Goal: Information Seeking & Learning: Learn about a topic

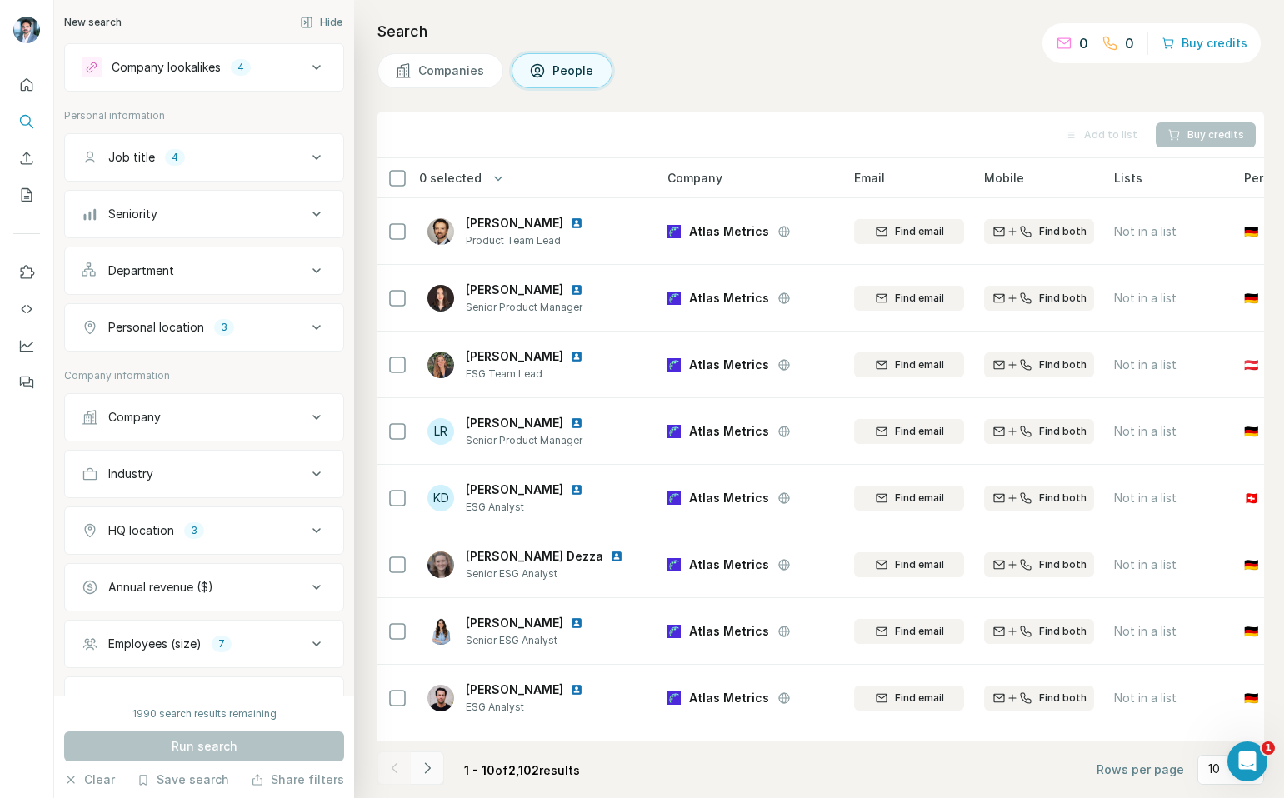
click at [426, 766] on icon "Navigate to next page" at bounding box center [427, 768] width 17 height 17
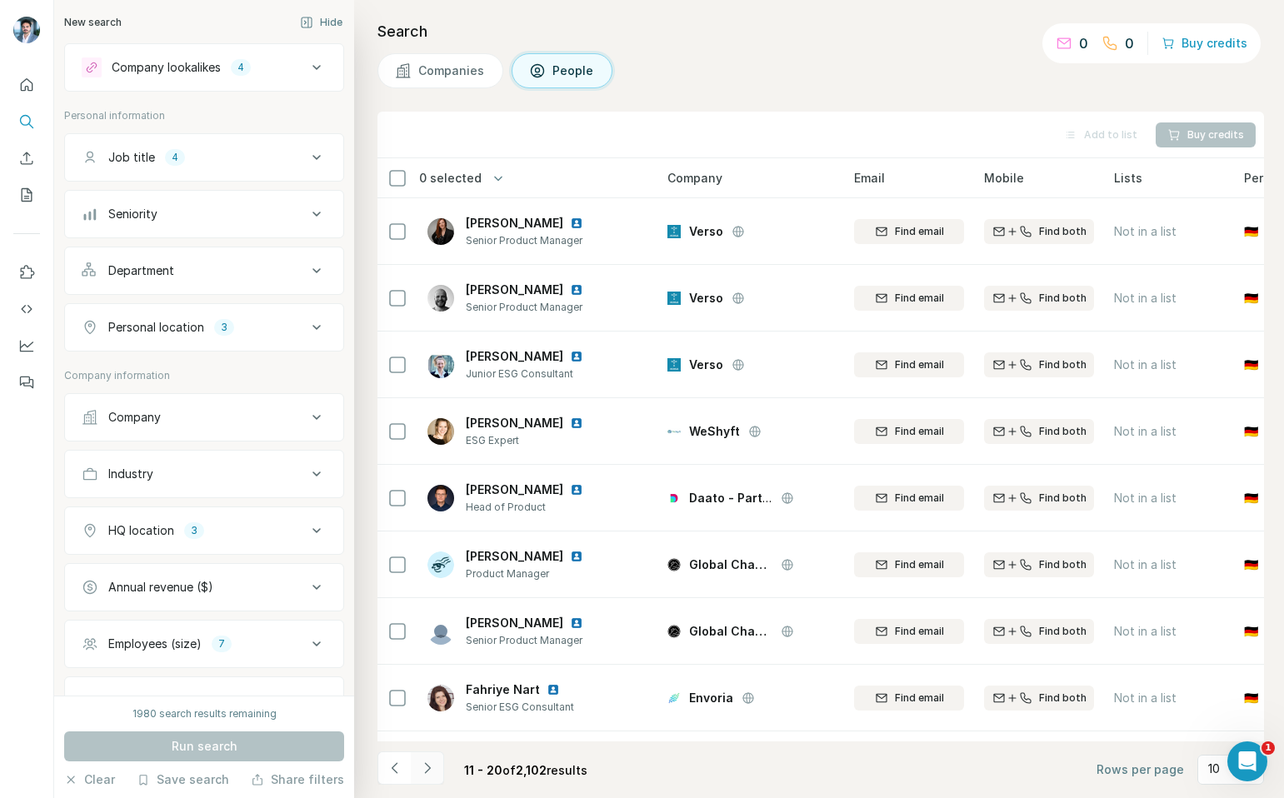
click at [425, 773] on icon "Navigate to next page" at bounding box center [427, 768] width 6 height 11
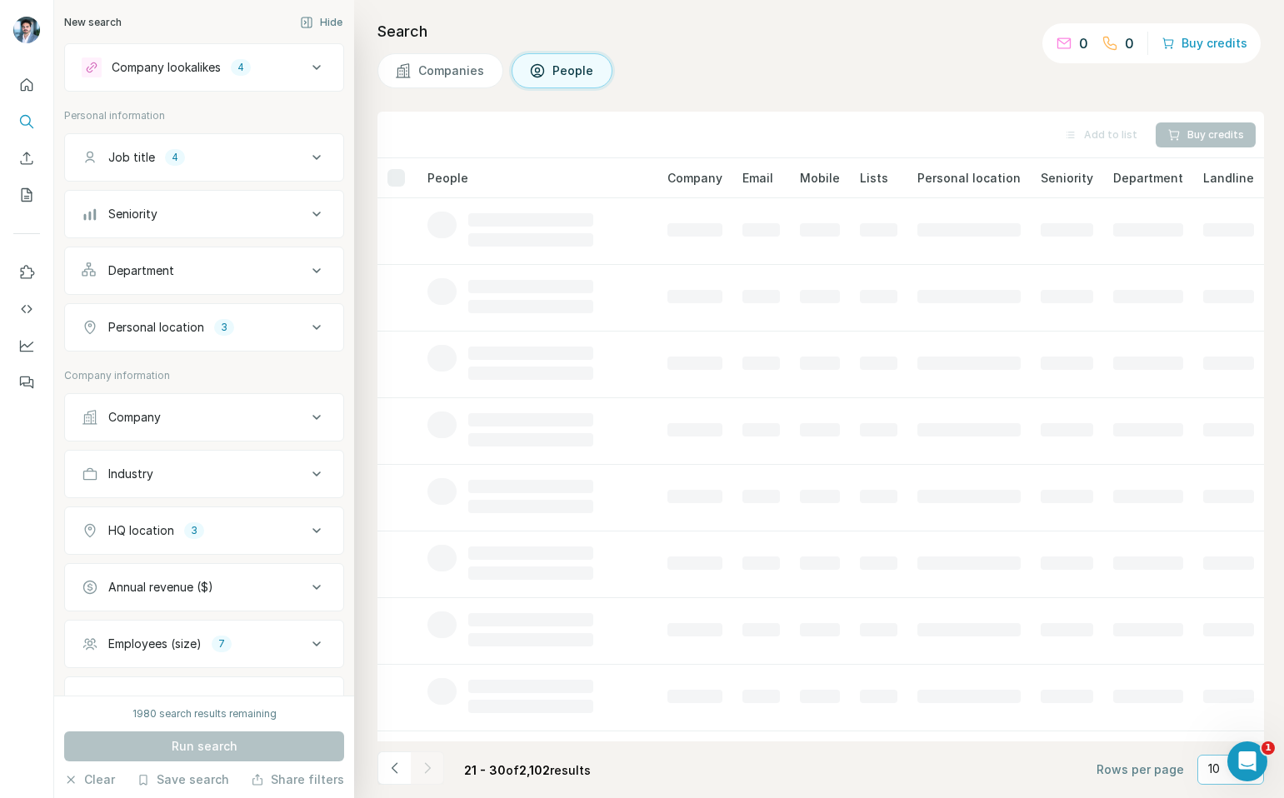
click at [1217, 768] on p "10" at bounding box center [1214, 769] width 12 height 17
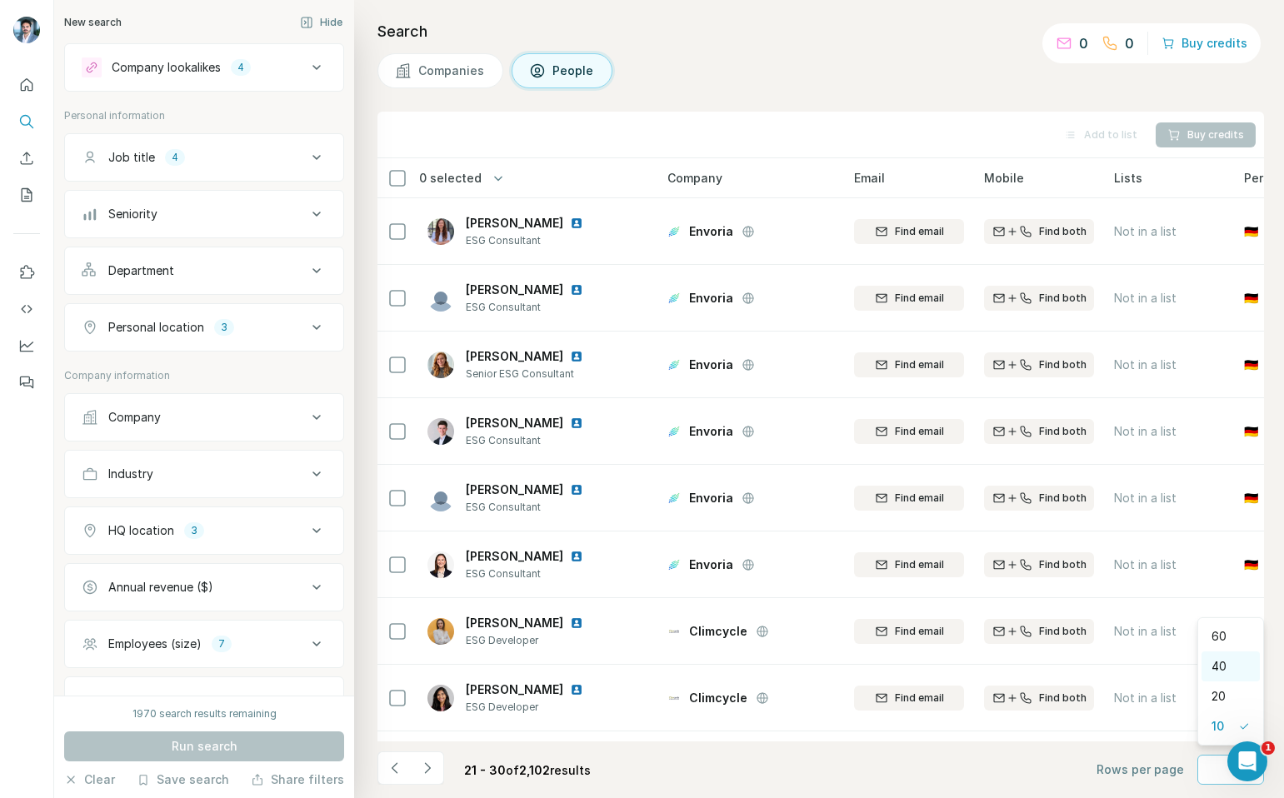
click at [1232, 673] on div "40" at bounding box center [1231, 666] width 38 height 17
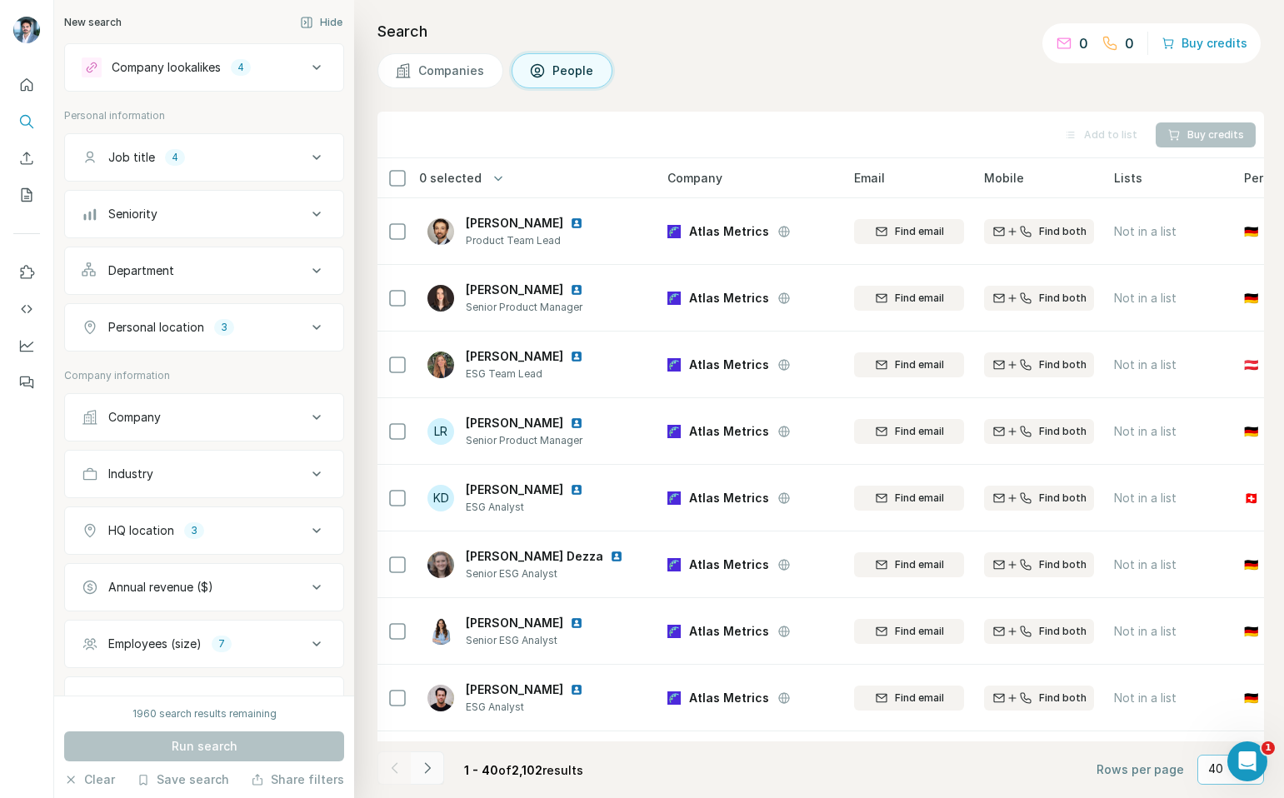
click at [435, 773] on icon "Navigate to next page" at bounding box center [427, 768] width 17 height 17
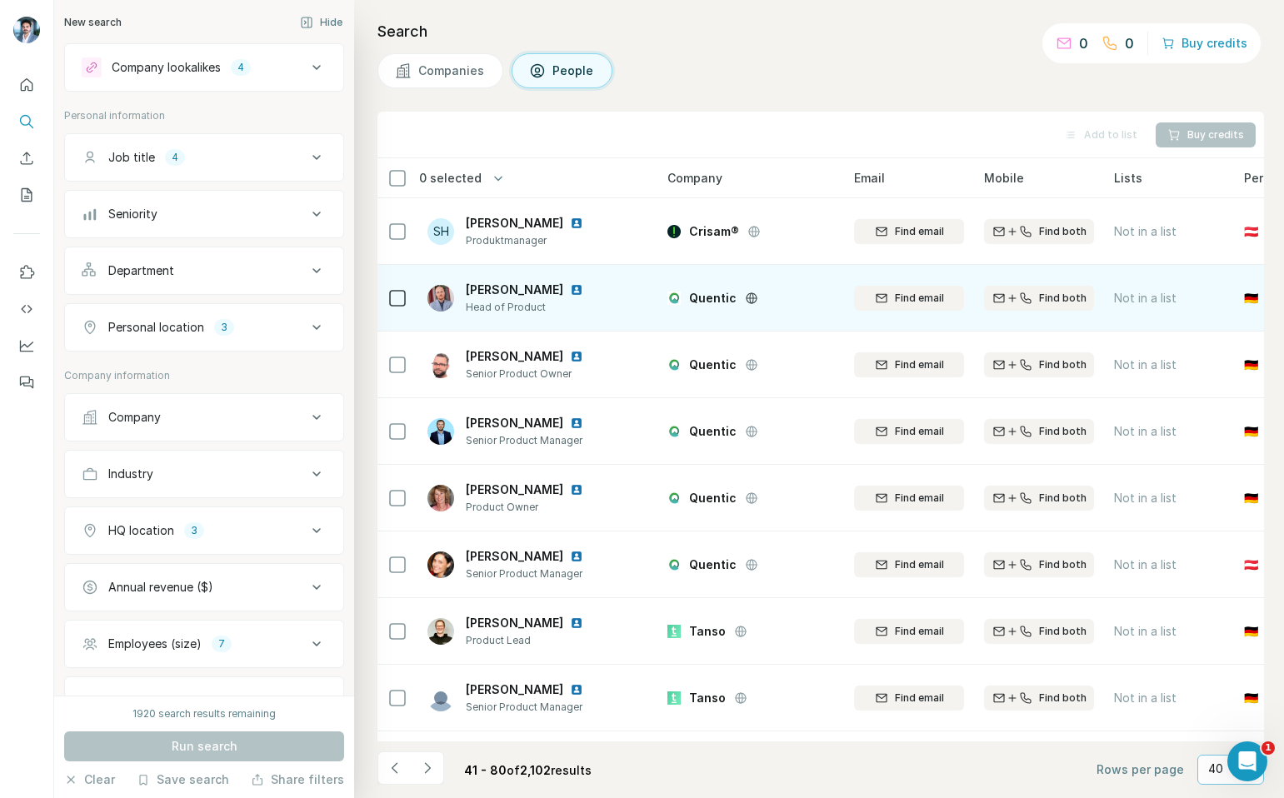
click at [570, 288] on img at bounding box center [576, 289] width 13 height 13
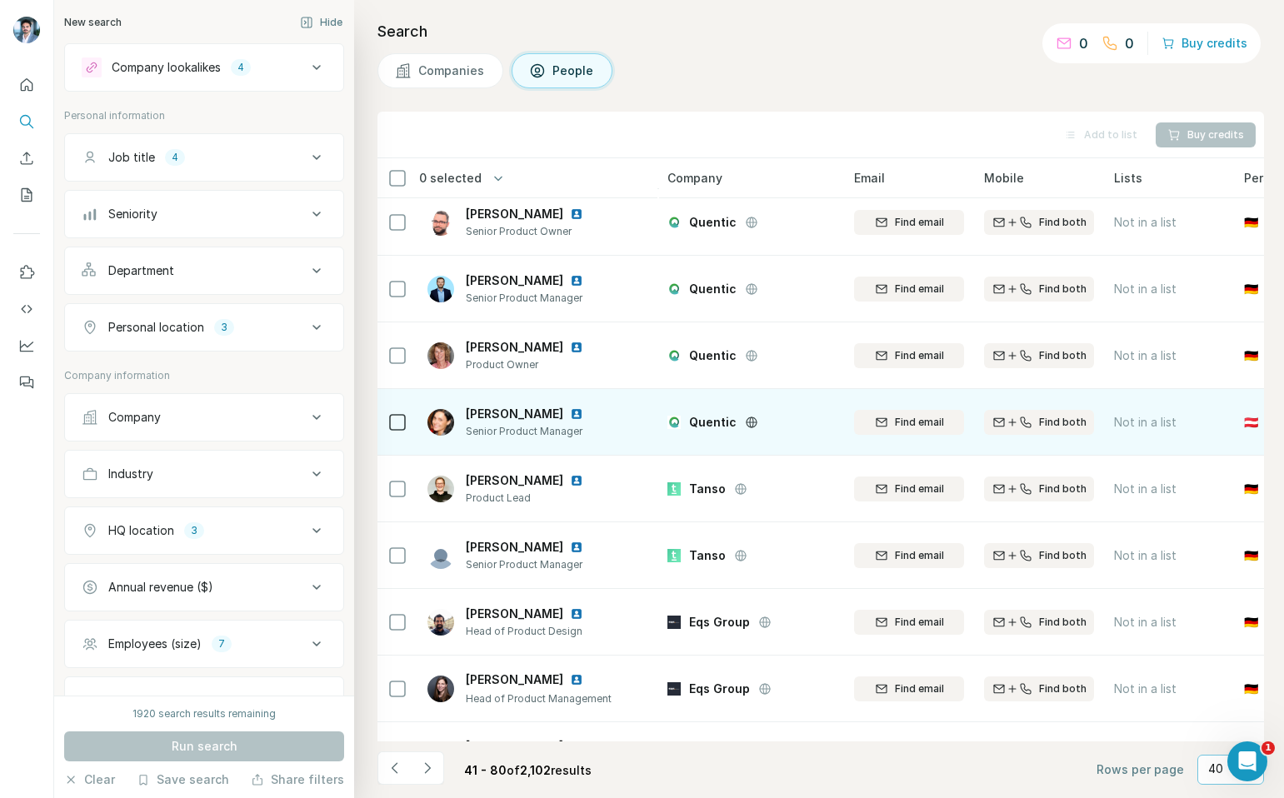
scroll to position [143, 0]
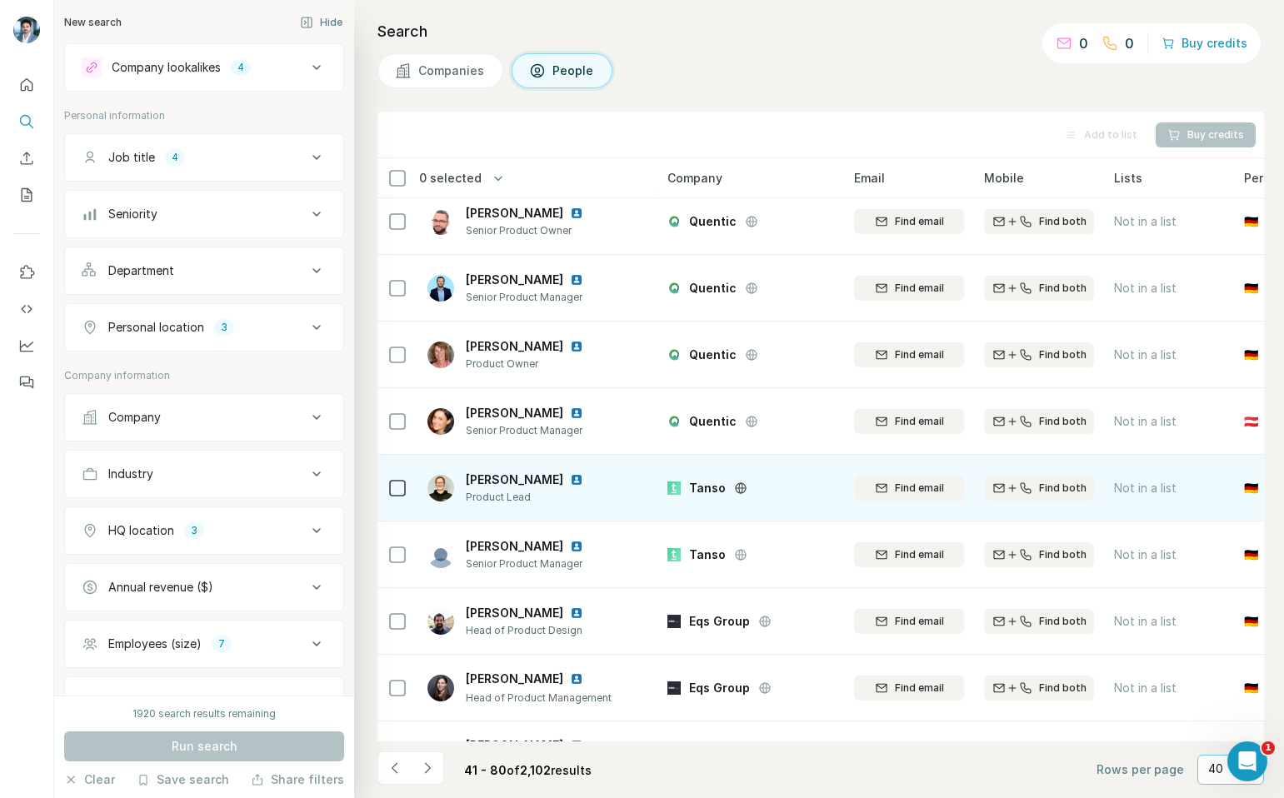
click at [576, 481] on img at bounding box center [576, 479] width 13 height 13
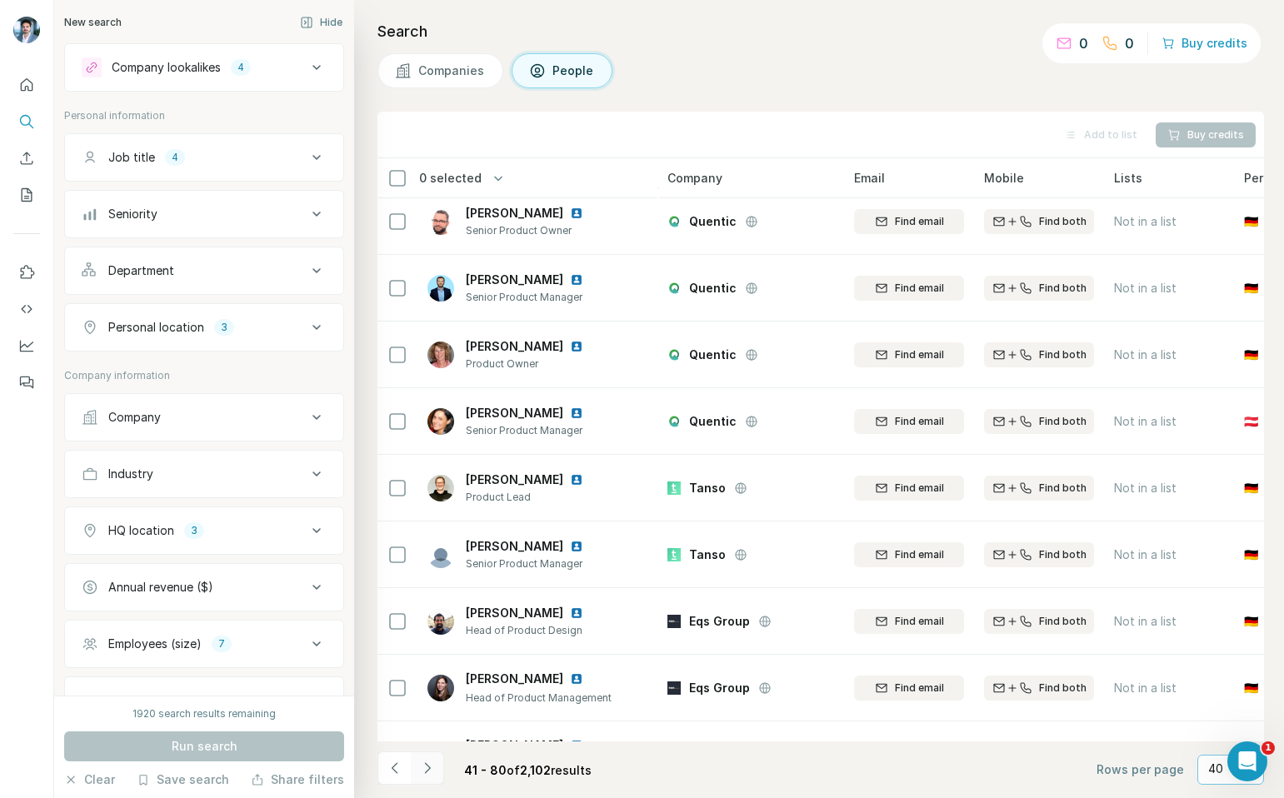
click at [432, 769] on icon "Navigate to next page" at bounding box center [427, 768] width 17 height 17
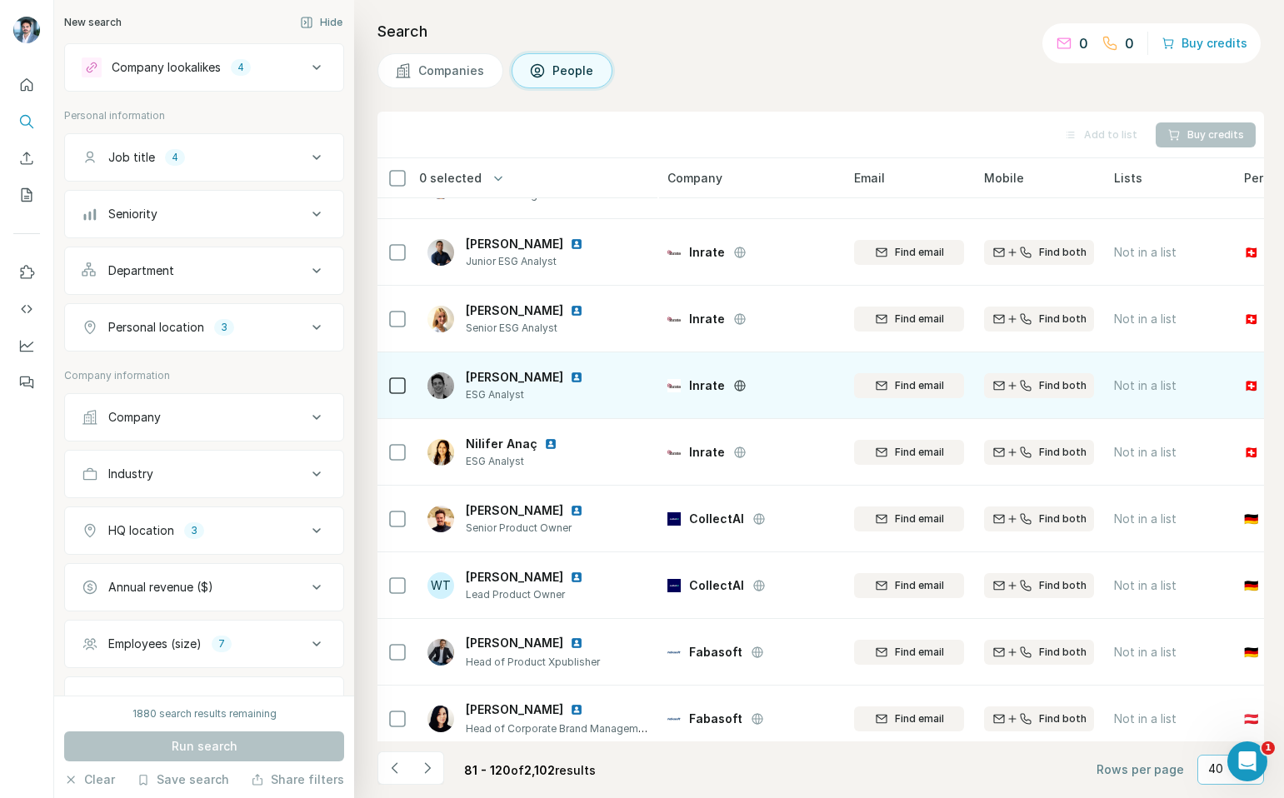
scroll to position [2133, 0]
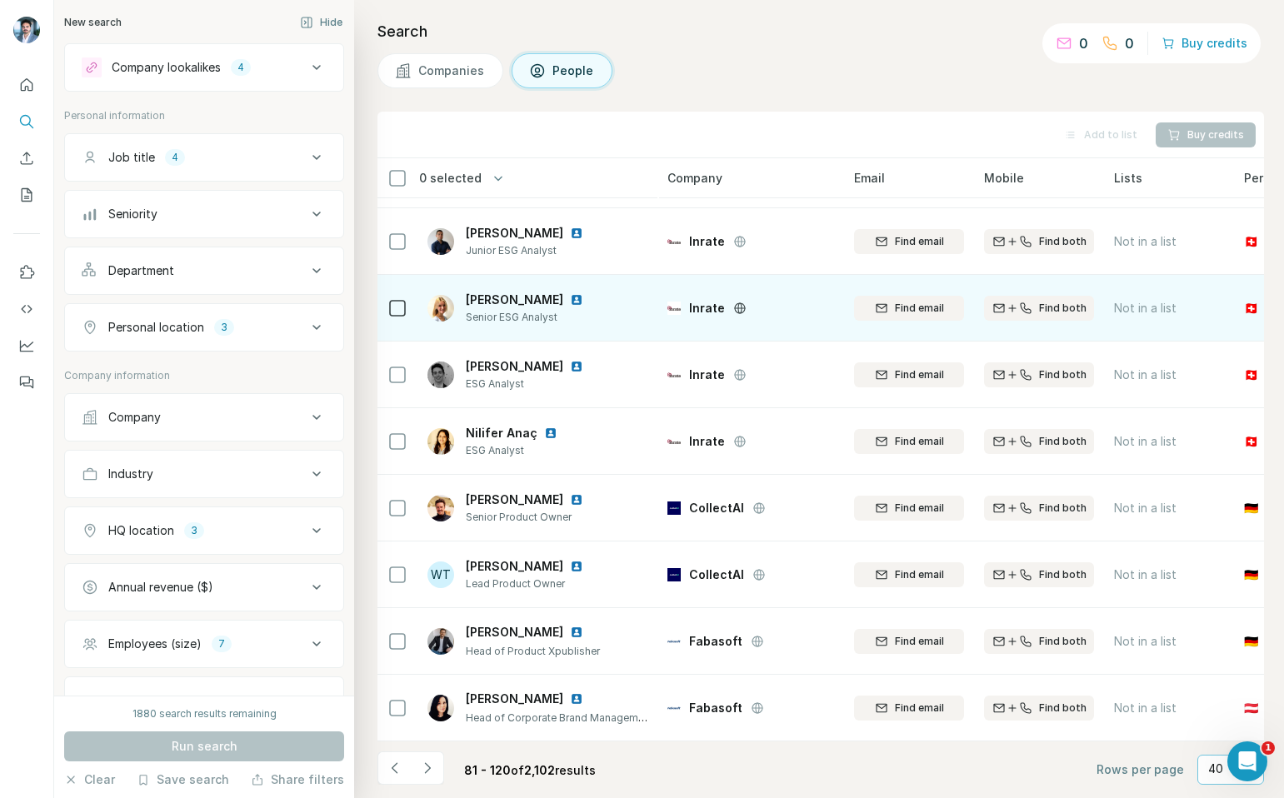
click at [577, 293] on img at bounding box center [576, 299] width 13 height 13
